Goal: Information Seeking & Learning: Learn about a topic

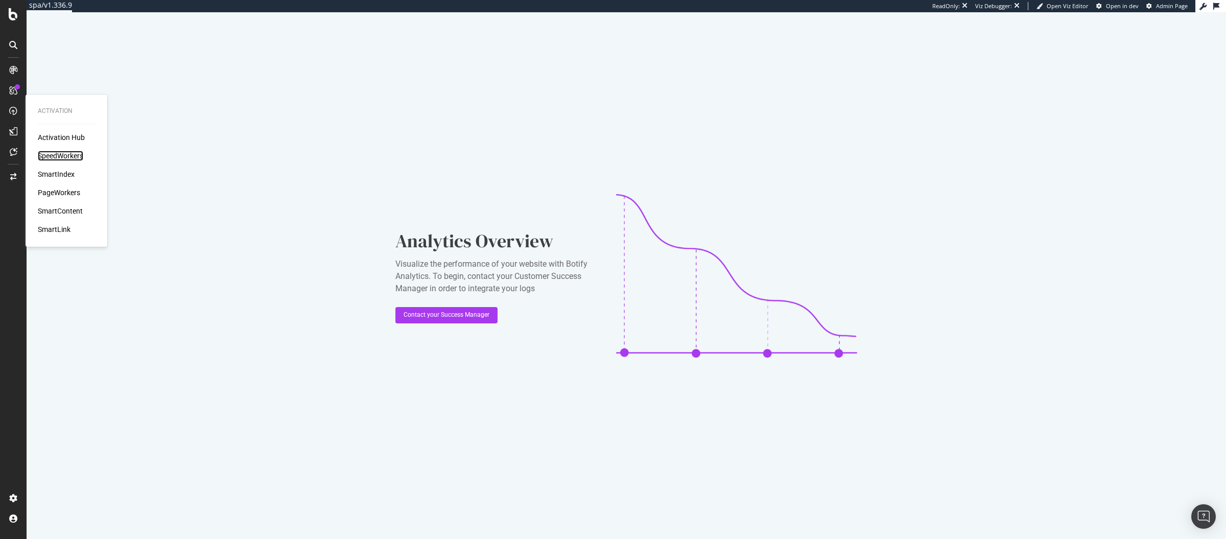
click at [56, 157] on div "SpeedWorkers" at bounding box center [60, 156] width 45 height 10
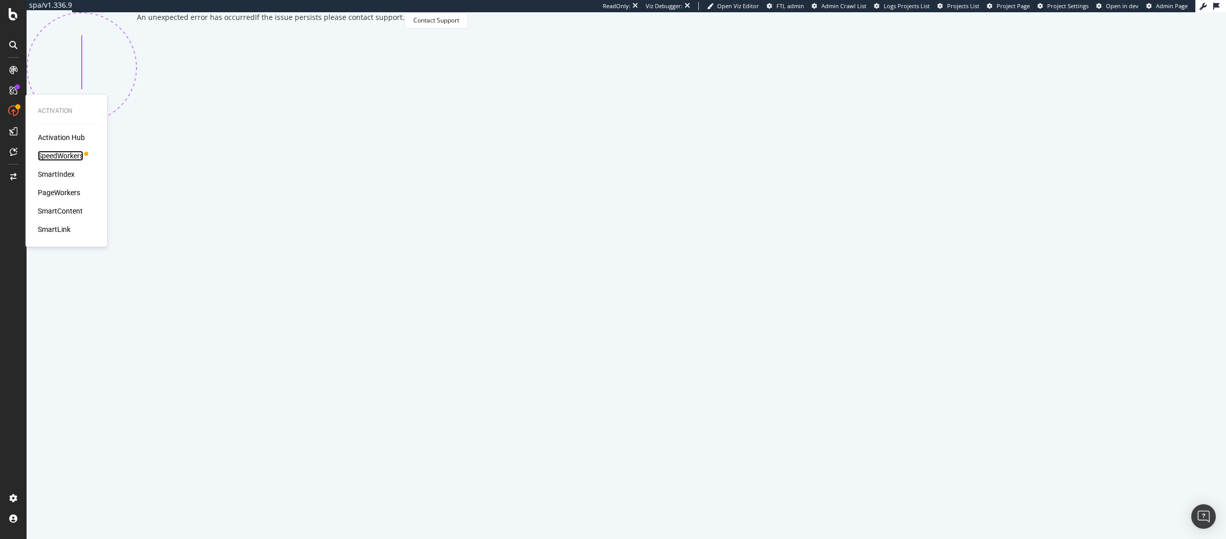
click at [55, 155] on div "SpeedWorkers" at bounding box center [60, 156] width 45 height 10
click at [61, 155] on div "SpeedWorkers" at bounding box center [60, 156] width 45 height 10
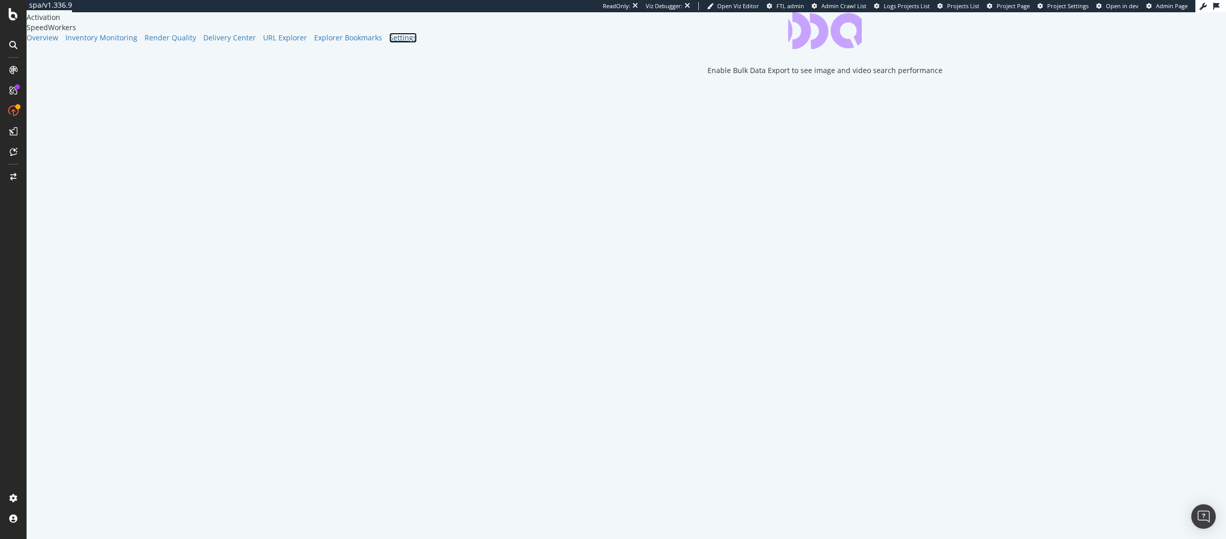
click at [389, 43] on div "Settings" at bounding box center [403, 38] width 28 height 10
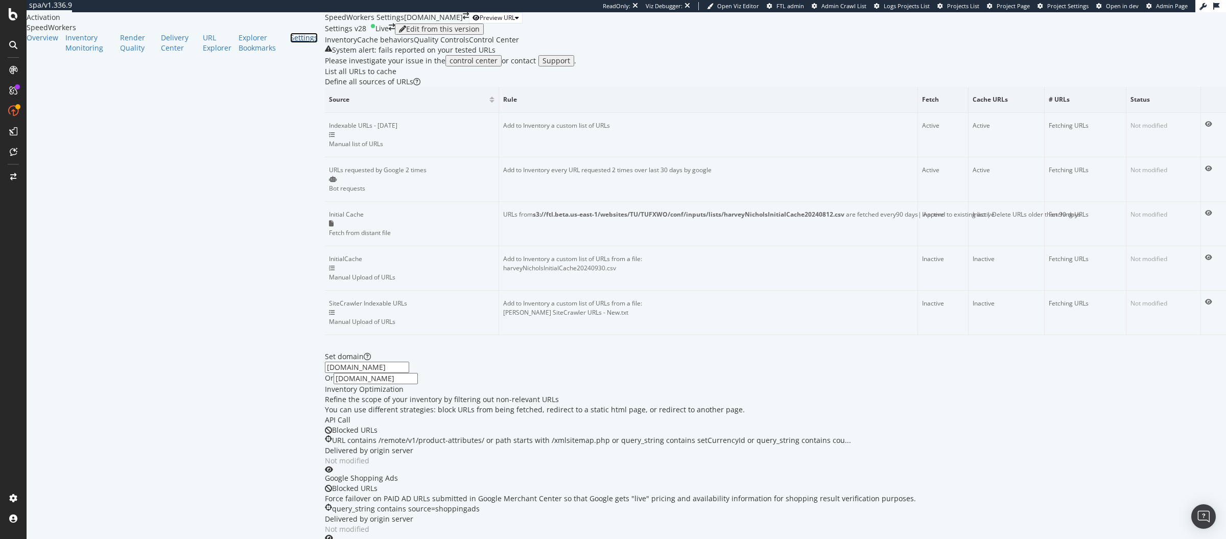
scroll to position [5, 0]
click at [469, 45] on div "Control Center" at bounding box center [494, 40] width 50 height 10
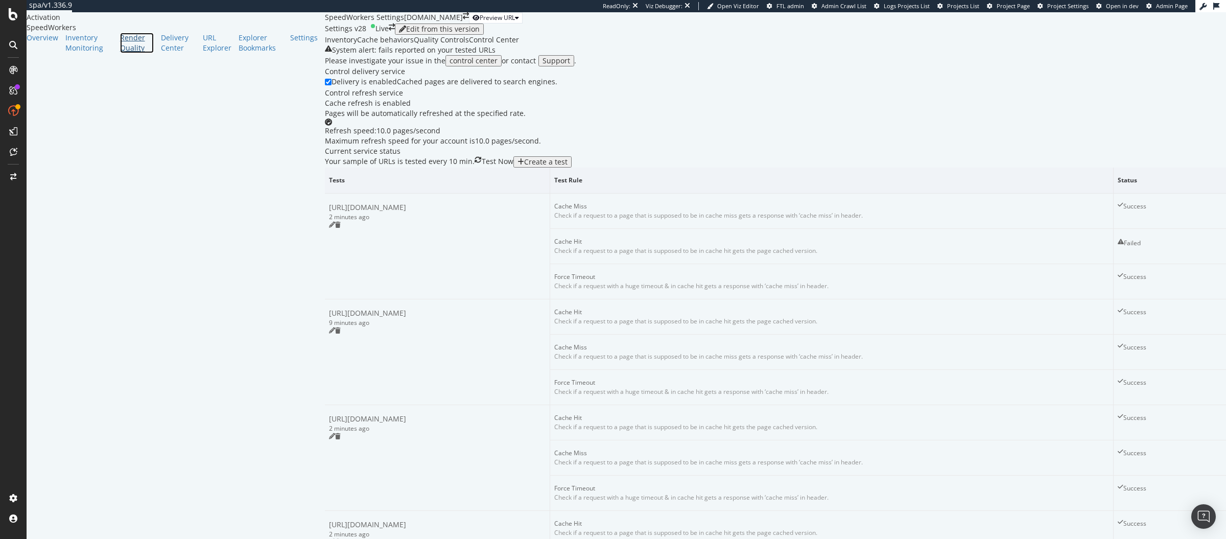
click at [120, 53] on div "Render Quality" at bounding box center [137, 43] width 34 height 20
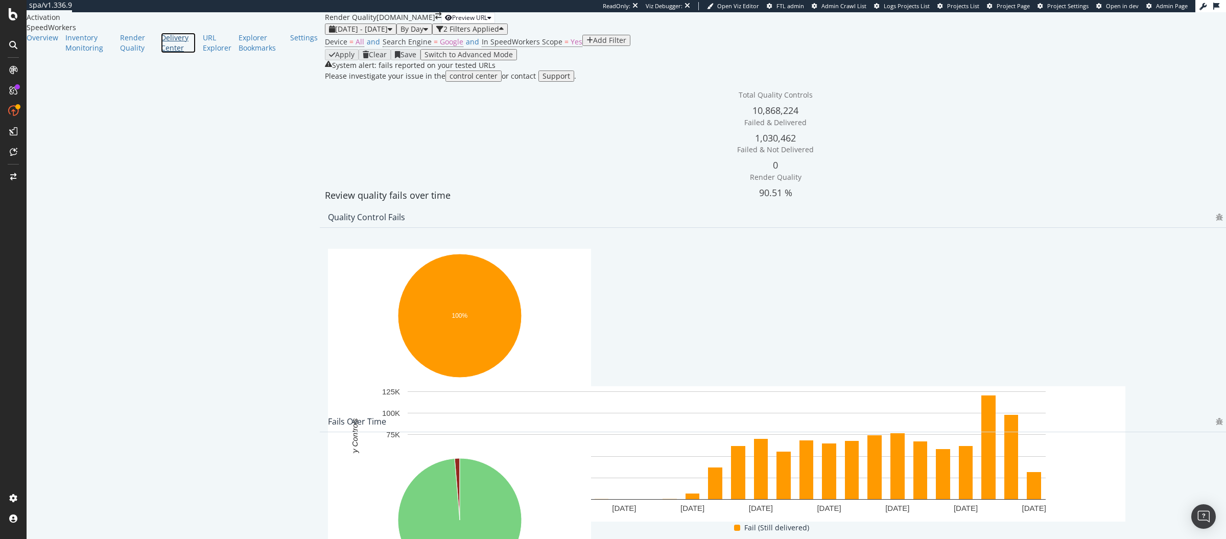
click at [161, 53] on div "Delivery Center" at bounding box center [178, 43] width 35 height 20
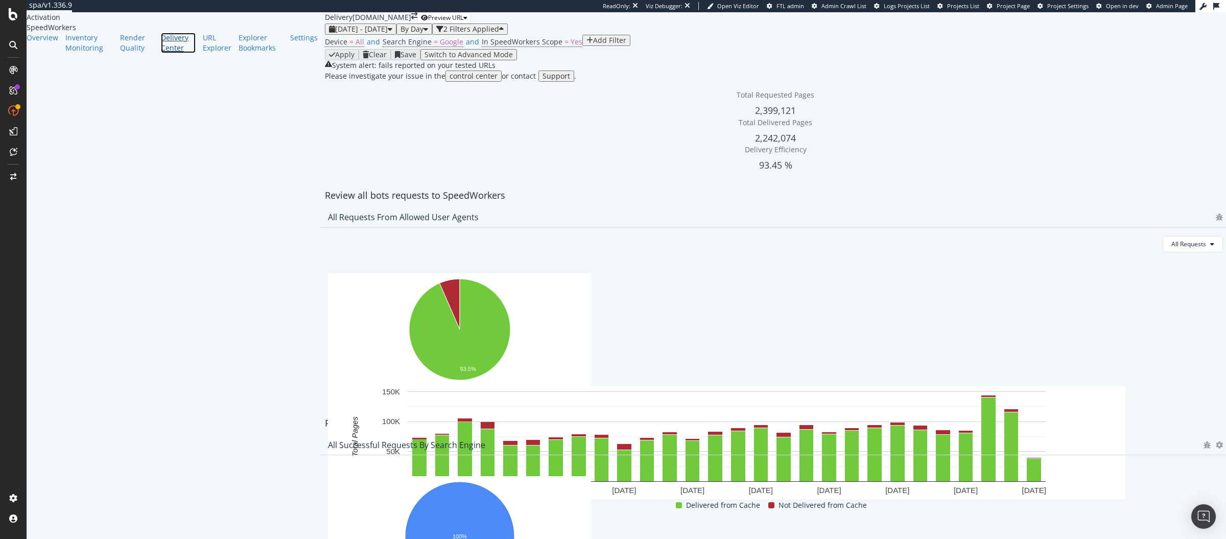
scroll to position [867, 0]
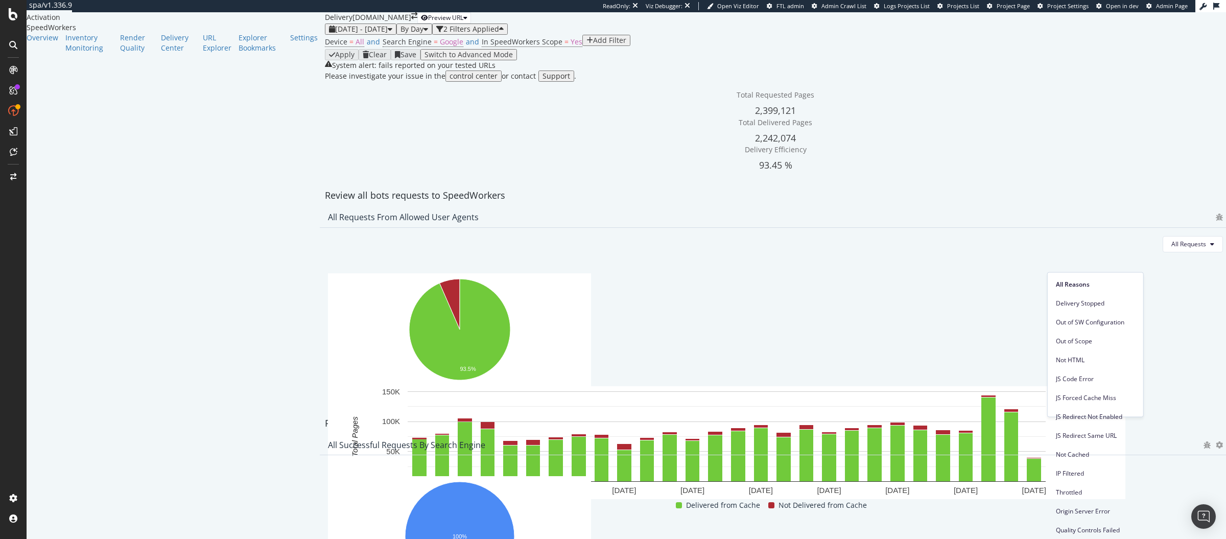
scroll to position [0, 0]
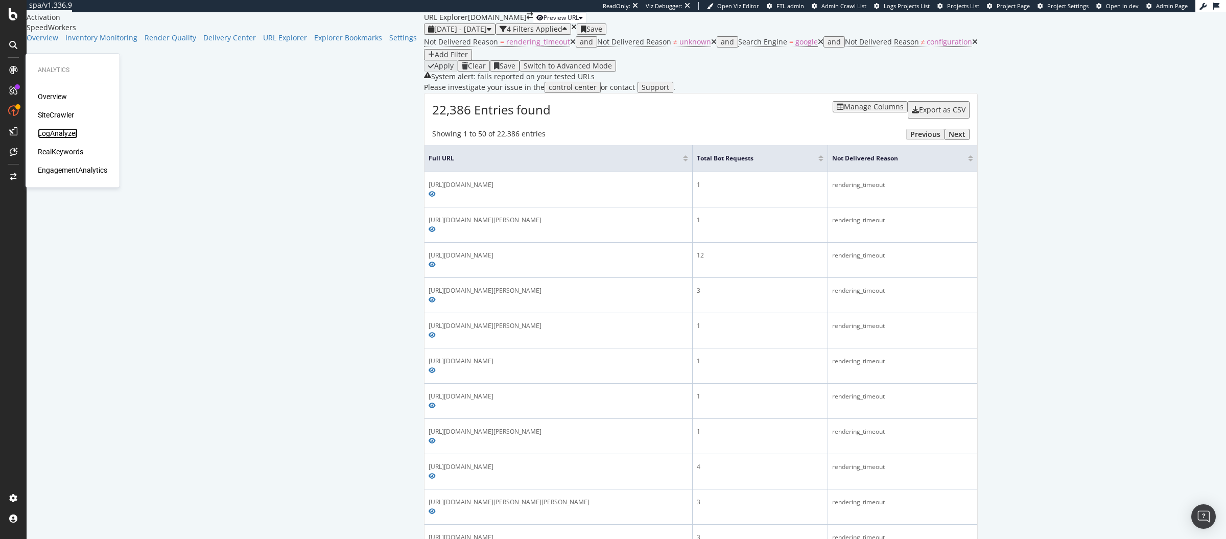
click at [55, 130] on div "LogAnalyzer" at bounding box center [58, 133] width 40 height 10
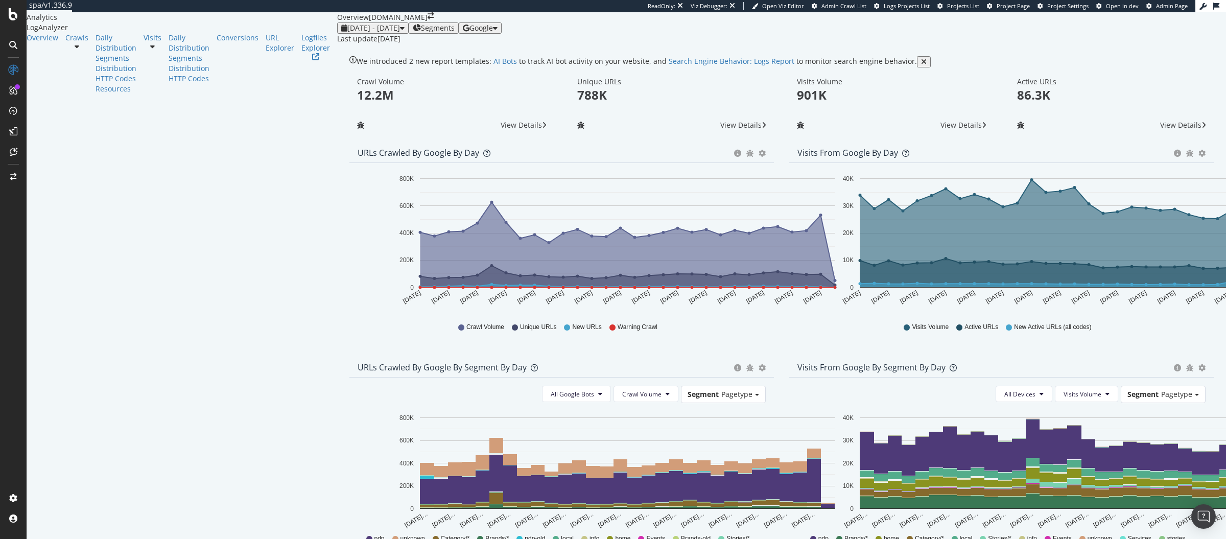
click at [88, 50] on div at bounding box center [76, 46] width 23 height 7
click at [95, 84] on div "HTTP Codes" at bounding box center [115, 79] width 41 height 10
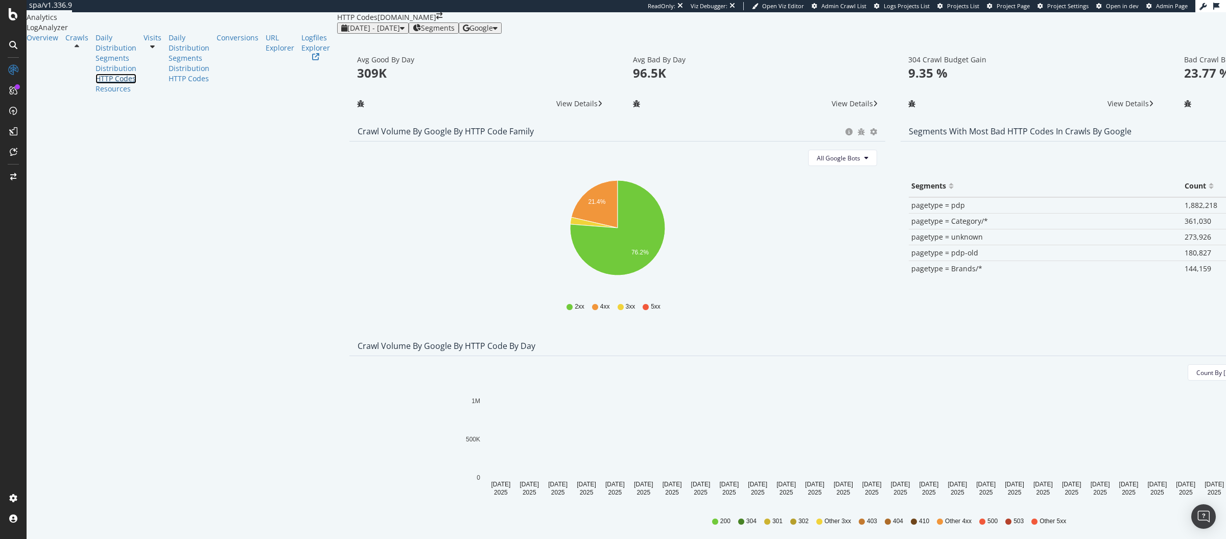
scroll to position [134, 0]
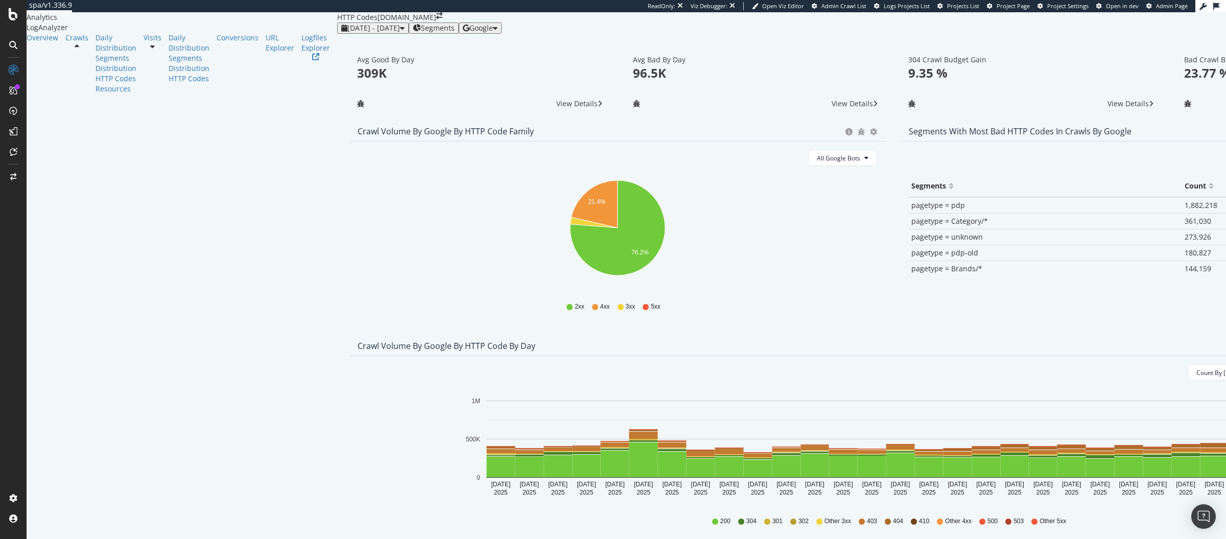
click at [1196, 368] on span "Count By Day" at bounding box center [1233, 372] width 75 height 9
click at [1041, 302] on div "Cumulated (all codes)" at bounding box center [1048, 308] width 93 height 15
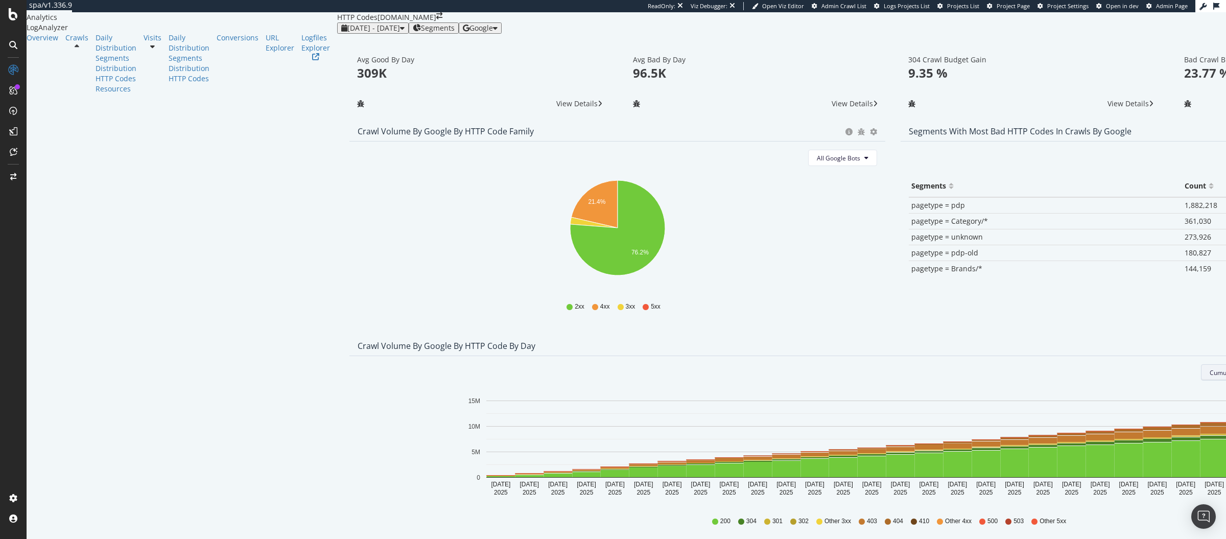
click at [1201, 364] on button "Cumulated (all codes)" at bounding box center [1244, 372] width 87 height 16
click at [1035, 284] on span "Count By Day" at bounding box center [1024, 288] width 75 height 9
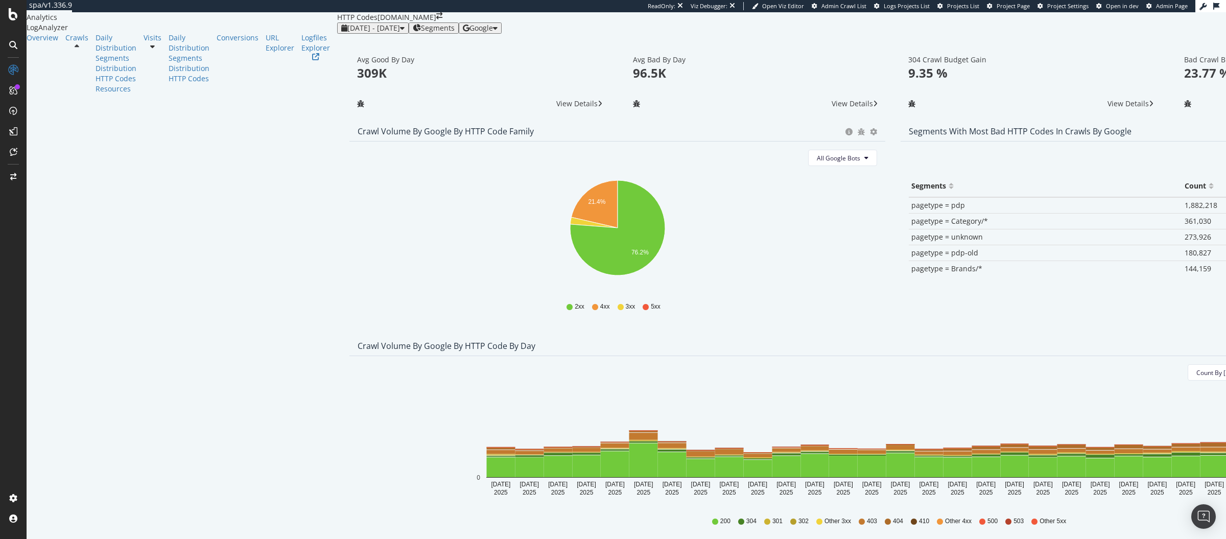
click at [1091, 368] on span "4xx family" at bounding box center [1103, 364] width 52 height 9
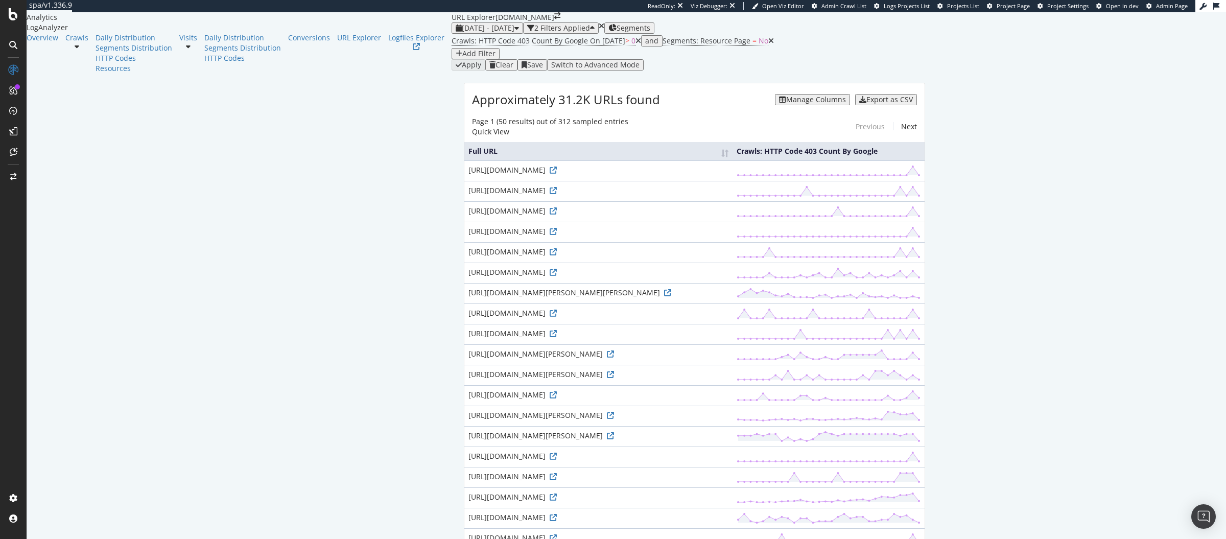
scroll to position [481, 0]
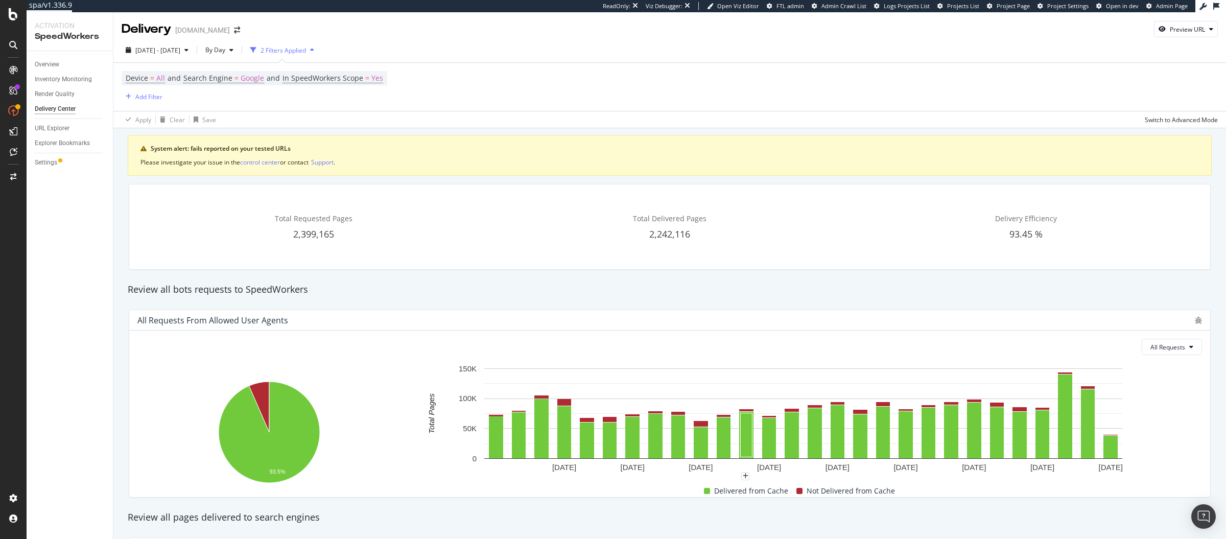
scroll to position [867, 0]
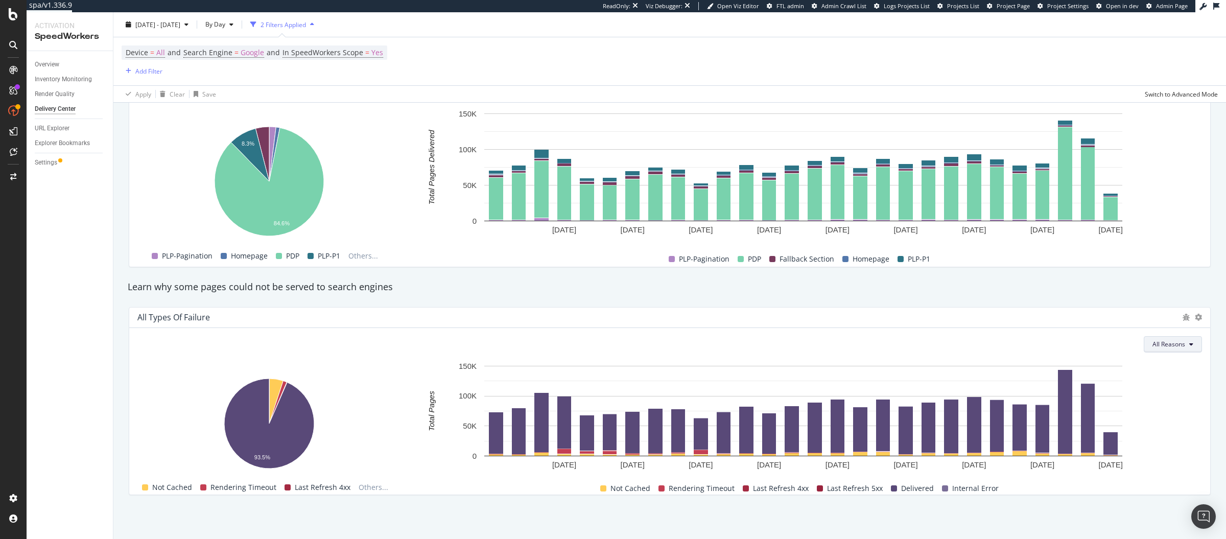
click at [1179, 340] on span "All Reasons" at bounding box center [1168, 344] width 33 height 9
click at [1185, 379] on rect "A chart." at bounding box center [802, 417] width 797 height 113
click at [135, 68] on div "Add Filter" at bounding box center [148, 70] width 27 height 9
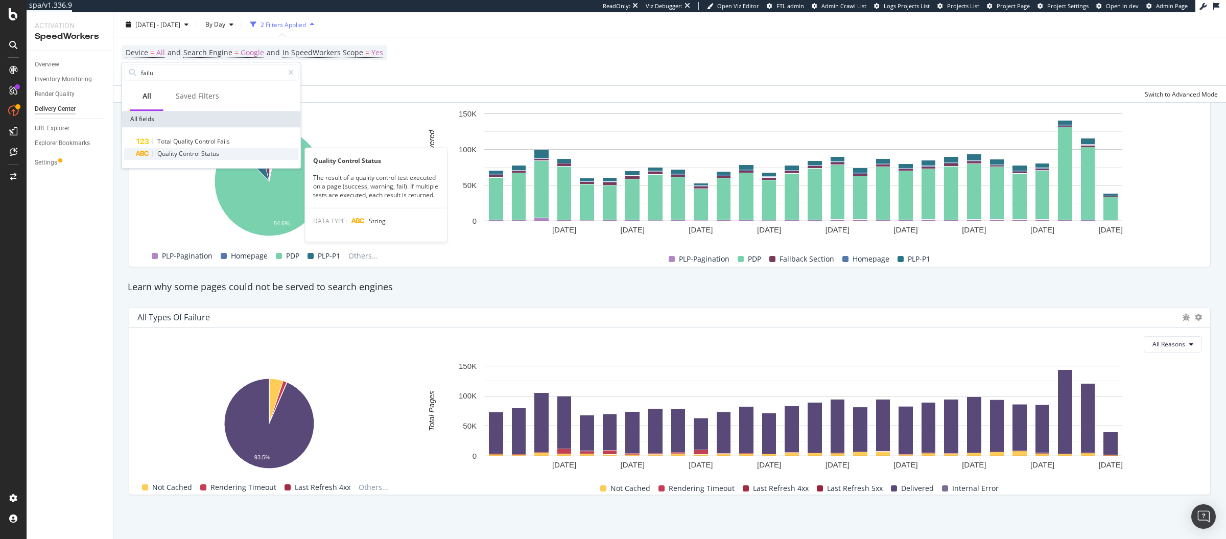
type input "failu"
click at [188, 148] on div "Quality Control Status" at bounding box center [217, 154] width 162 height 12
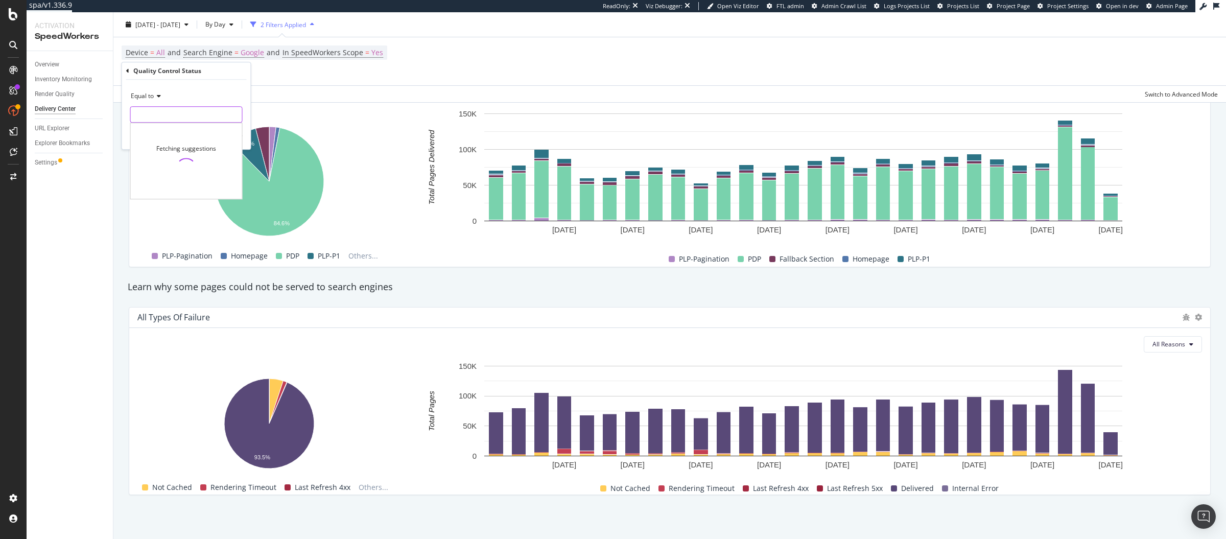
click at [154, 108] on input "text" at bounding box center [186, 114] width 111 height 16
click at [433, 91] on div "Apply Clear Save Switch to Advanced Mode" at bounding box center [669, 93] width 1112 height 17
click at [243, 69] on icon at bounding box center [241, 71] width 9 height 10
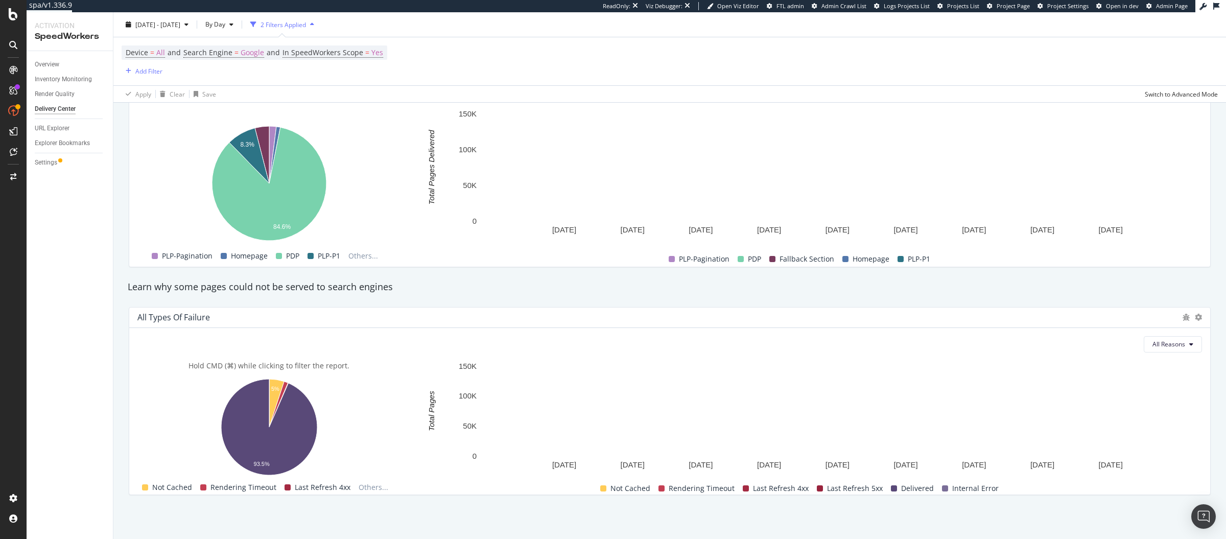
scroll to position [867, 0]
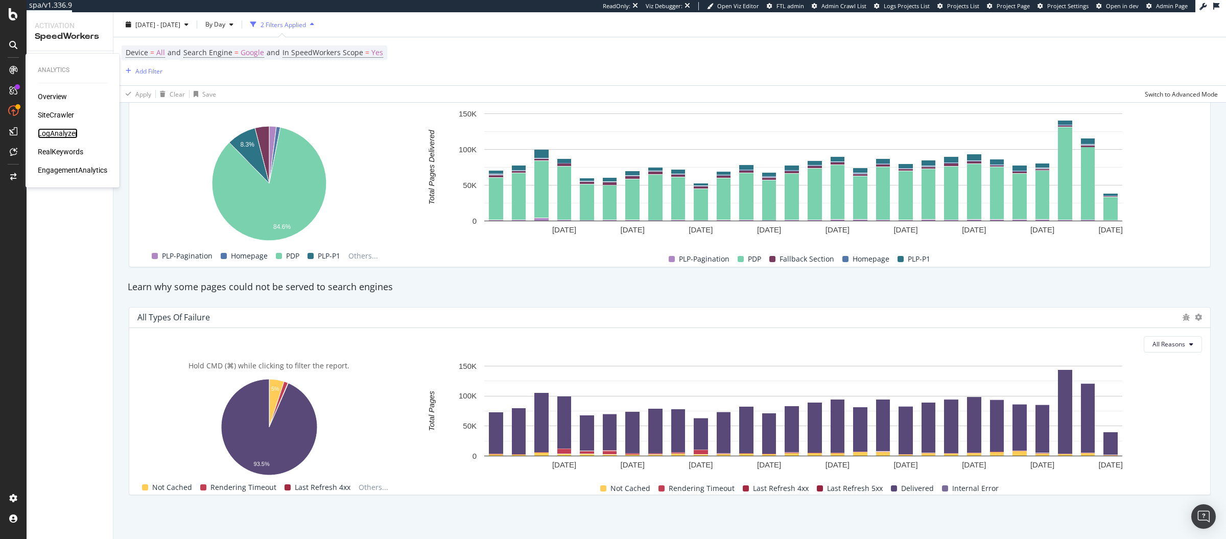
click at [49, 128] on div "LogAnalyzer" at bounding box center [58, 133] width 40 height 10
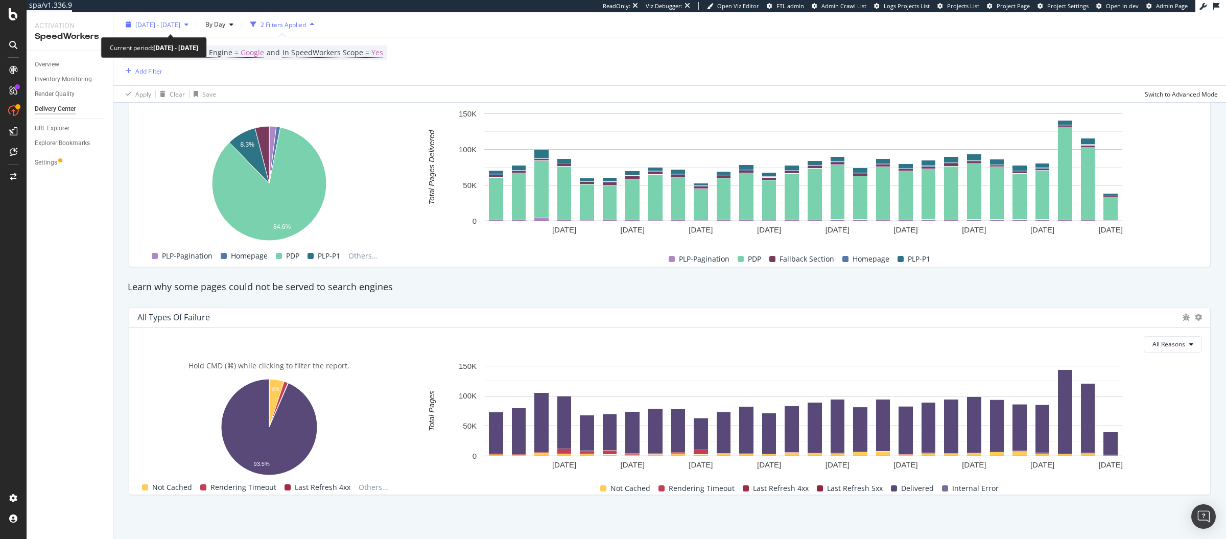
click at [170, 19] on div "[DATE] - [DATE]" at bounding box center [157, 24] width 71 height 15
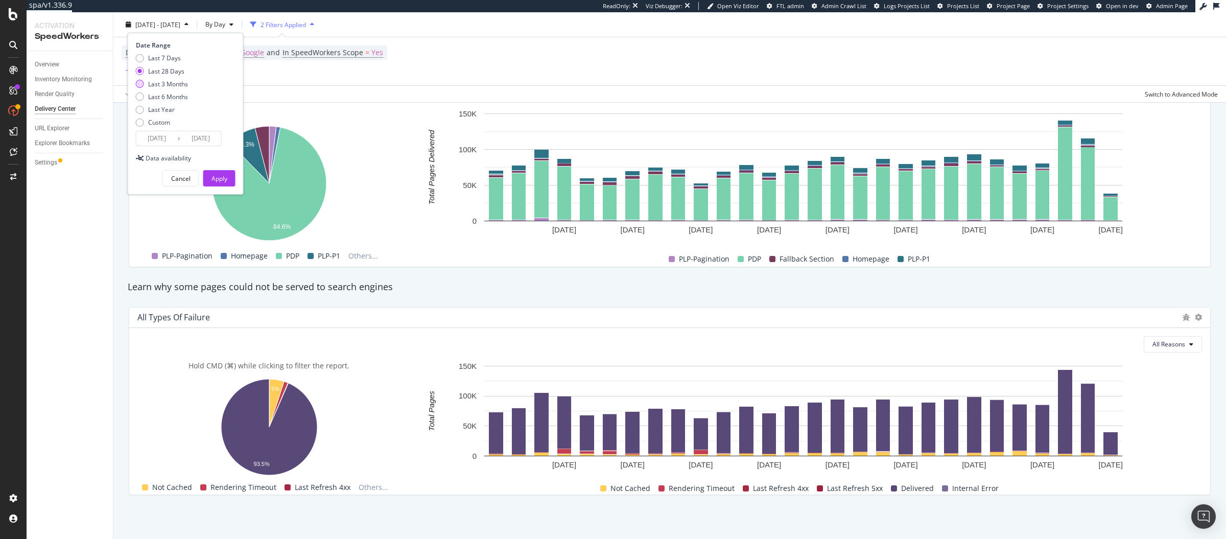
click at [146, 86] on div "Last 3 Months" at bounding box center [162, 83] width 52 height 9
type input "[DATE]"
click at [230, 181] on button "Apply" at bounding box center [219, 178] width 32 height 16
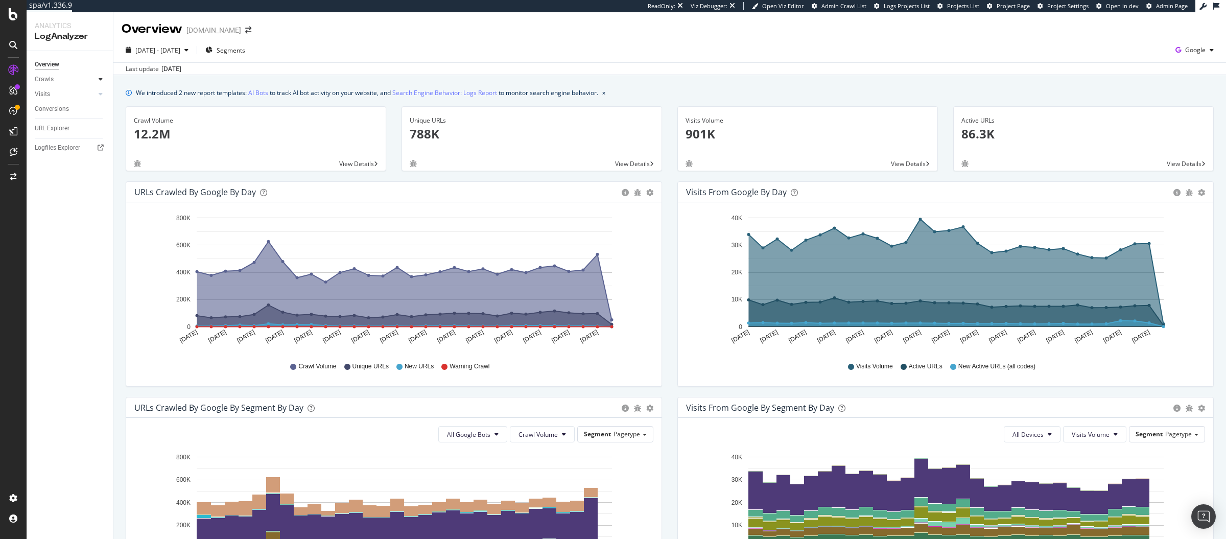
click at [101, 78] on icon at bounding box center [101, 79] width 4 height 6
click at [58, 129] on div "HTTP Codes" at bounding box center [56, 134] width 35 height 11
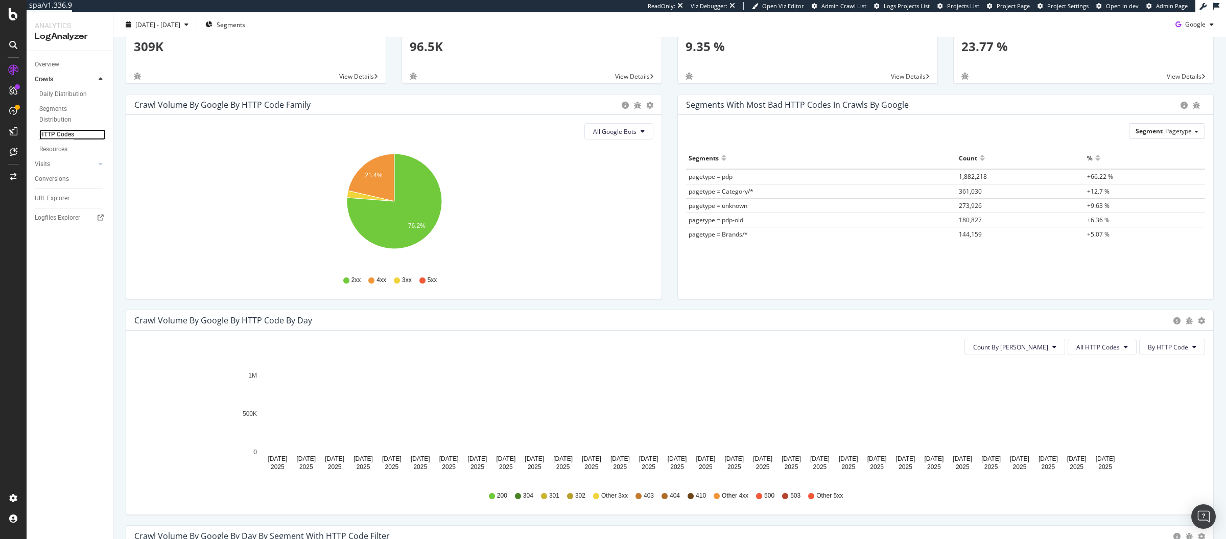
scroll to position [203, 0]
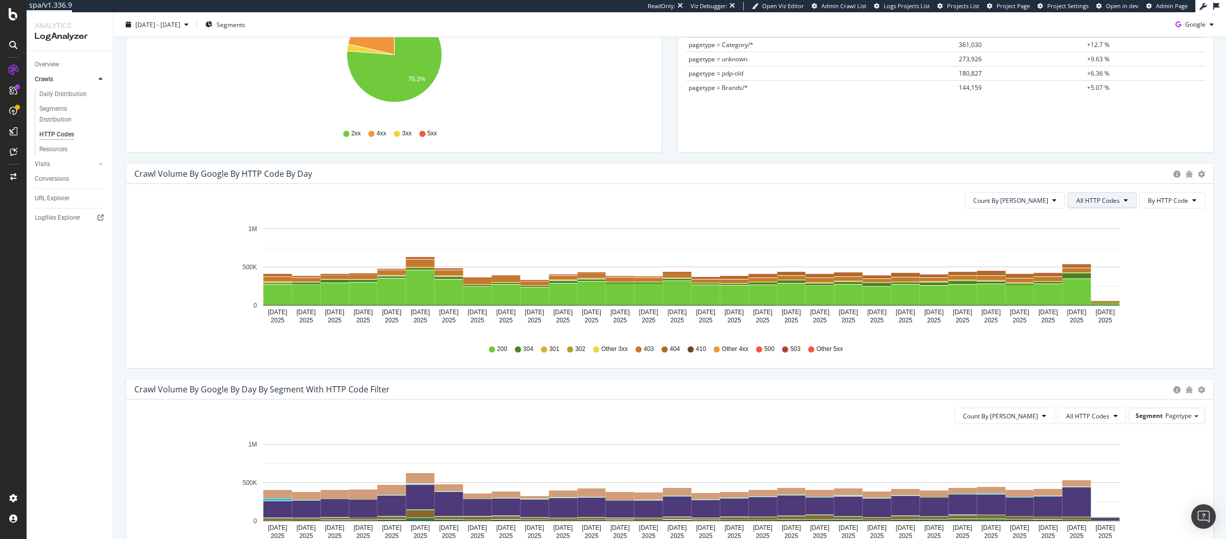
click at [1122, 198] on button "All HTTP Codes" at bounding box center [1101, 200] width 69 height 16
click at [1092, 295] on span "4xx family" at bounding box center [1103, 296] width 52 height 9
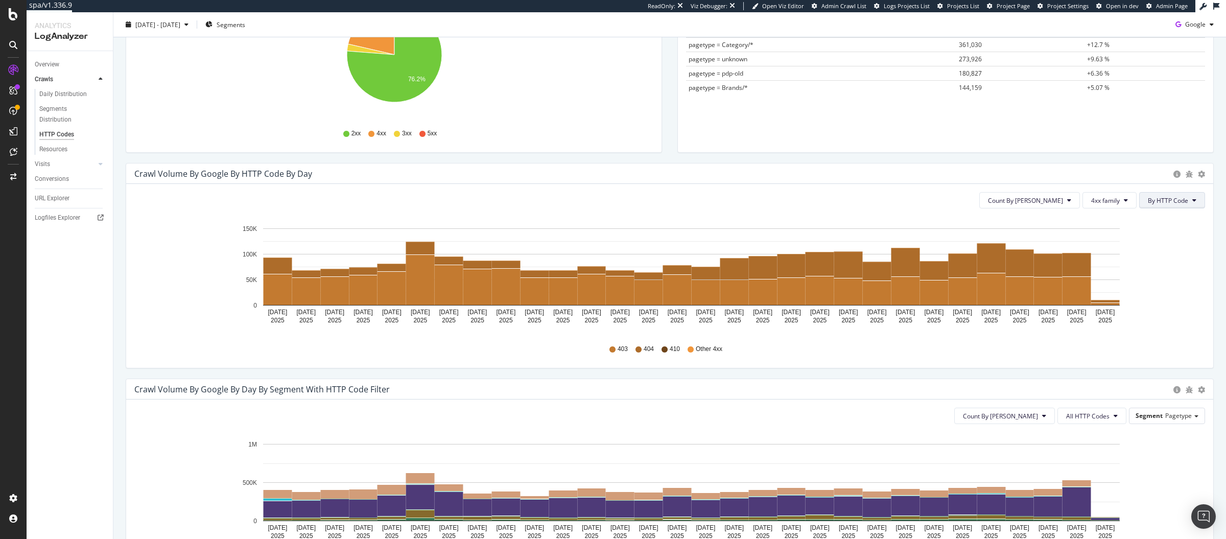
click at [1169, 199] on span "By HTTP Code" at bounding box center [1167, 200] width 40 height 9
click at [1162, 223] on span "By Family" at bounding box center [1168, 220] width 40 height 9
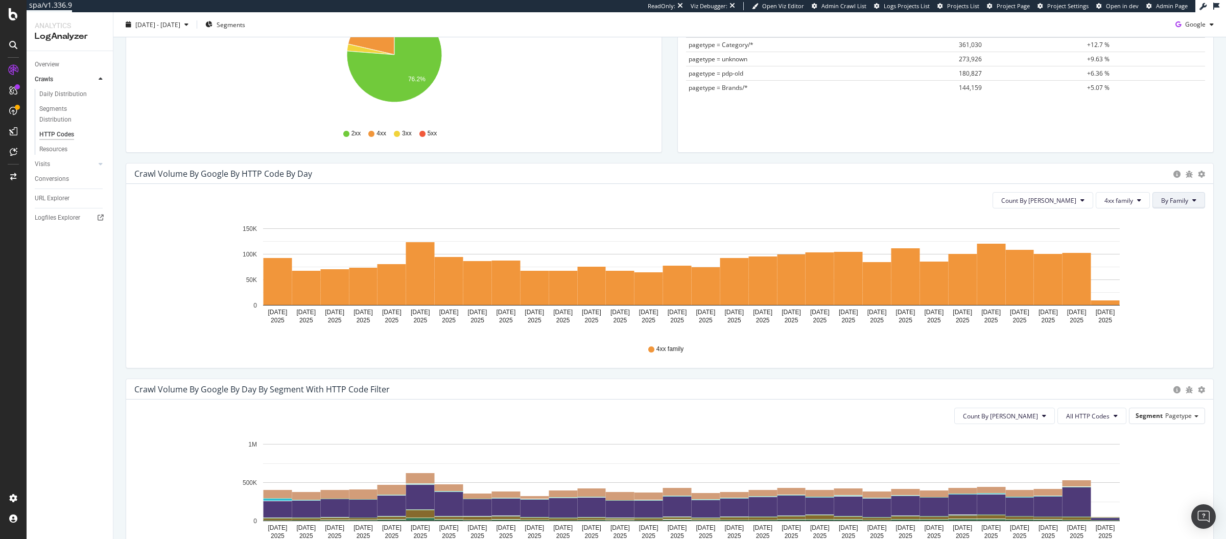
click at [1177, 201] on span "By Family" at bounding box center [1174, 200] width 27 height 9
click at [1164, 242] on span "By HTTP Code" at bounding box center [1181, 239] width 40 height 9
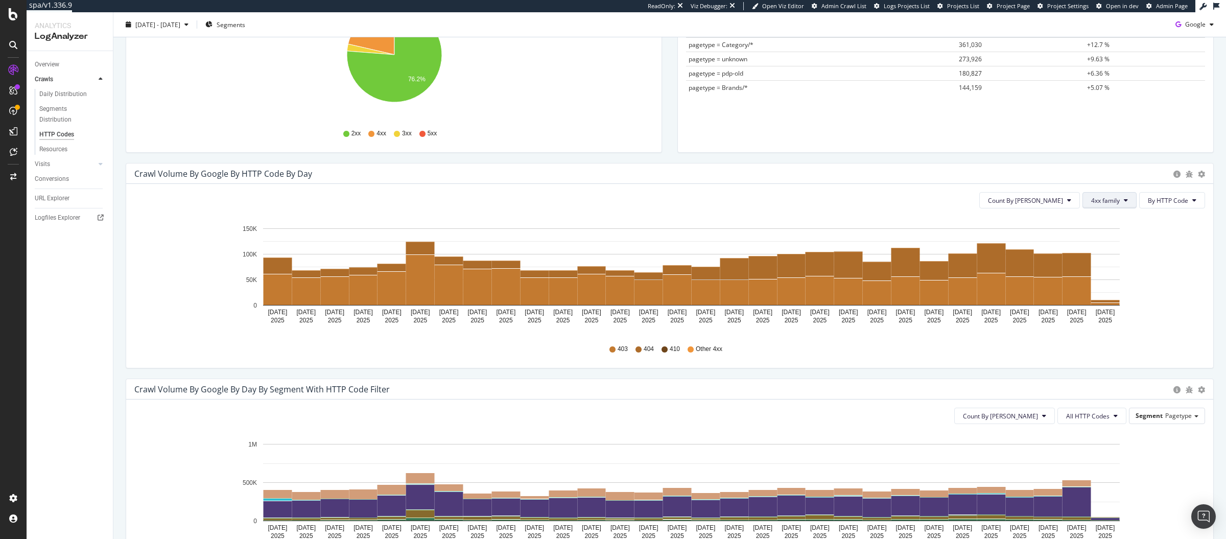
click at [1109, 199] on span "4xx family" at bounding box center [1105, 200] width 29 height 9
click at [1104, 184] on div "Count By Day 4xx family By HTTP Code Hold CMD (⌘) while clicking to filter the …" at bounding box center [669, 276] width 1087 height 184
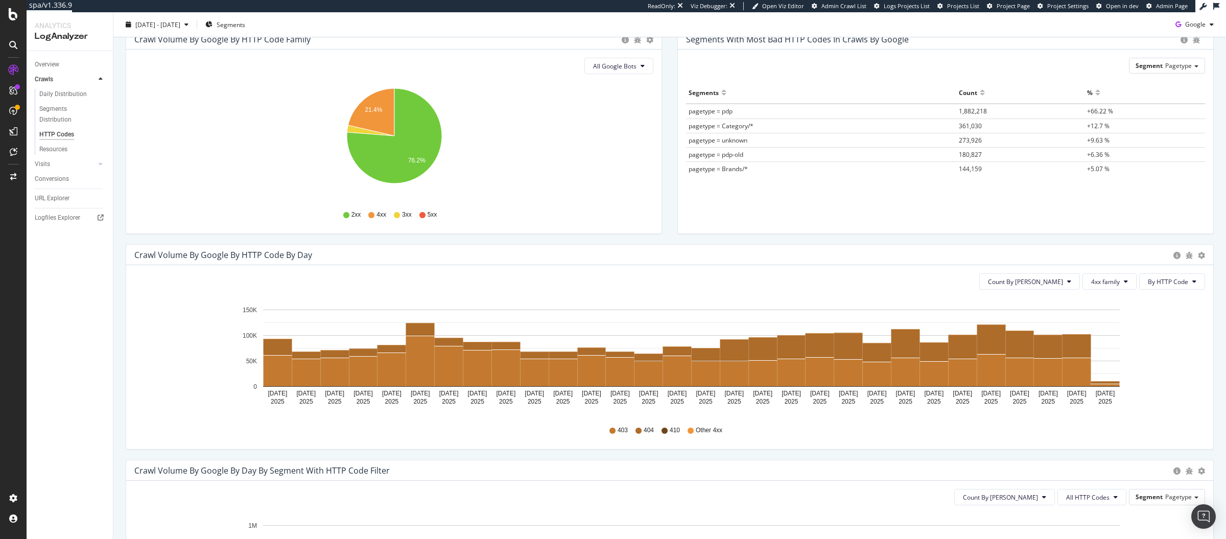
scroll to position [317, 0]
